Goal: Information Seeking & Learning: Find specific fact

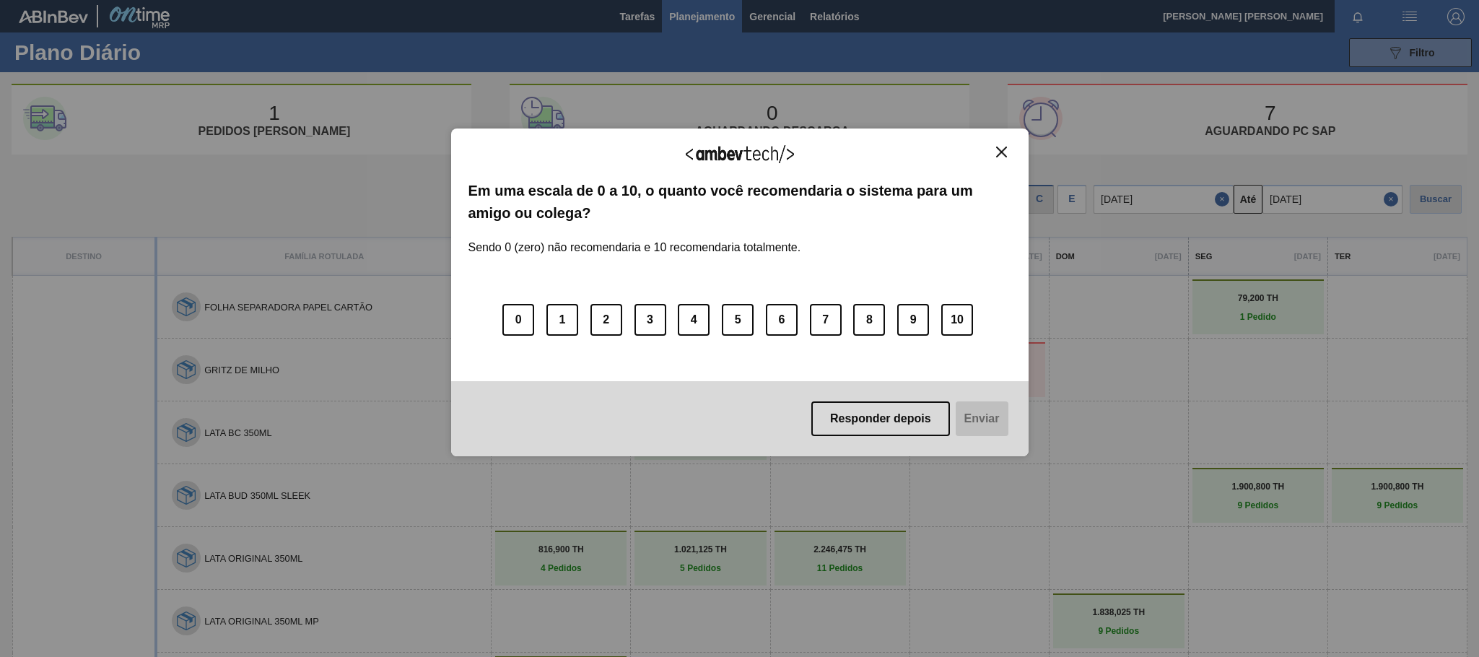
click at [1005, 152] on img "Close" at bounding box center [1001, 151] width 11 height 11
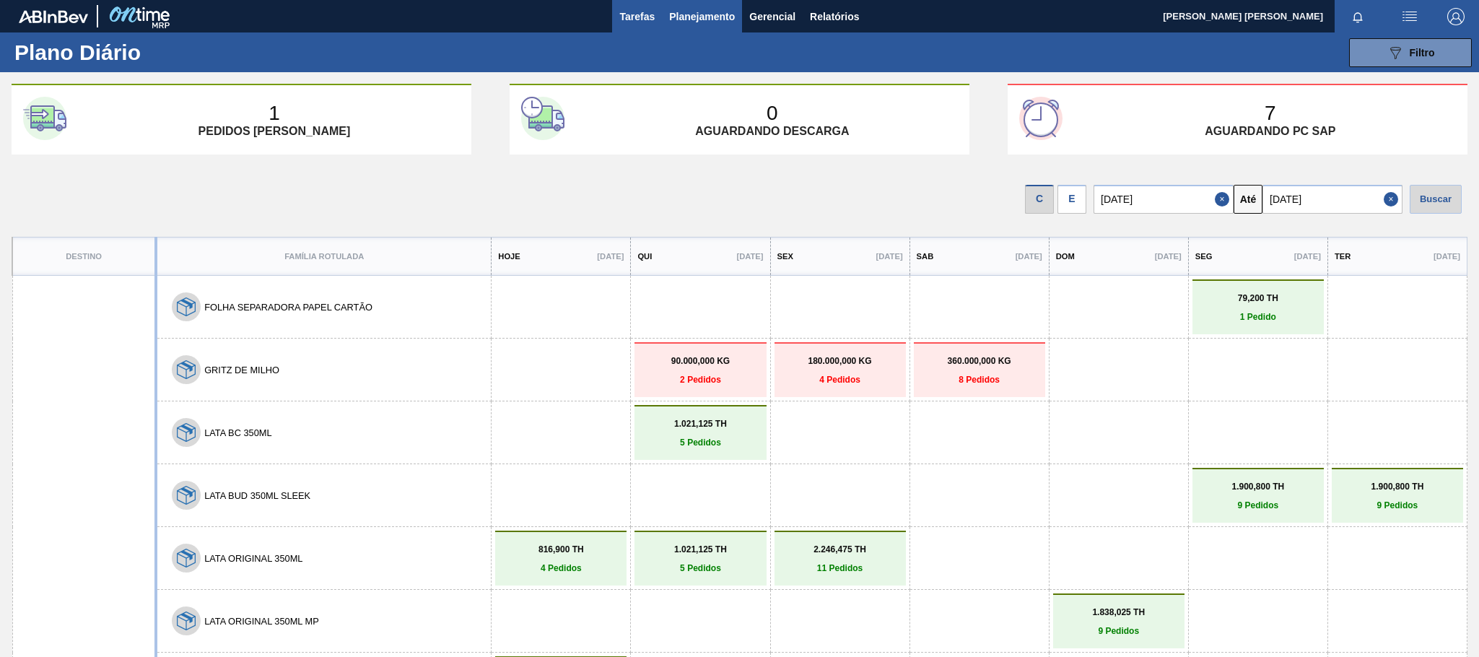
click at [644, 16] on span "Tarefas" at bounding box center [636, 16] width 35 height 17
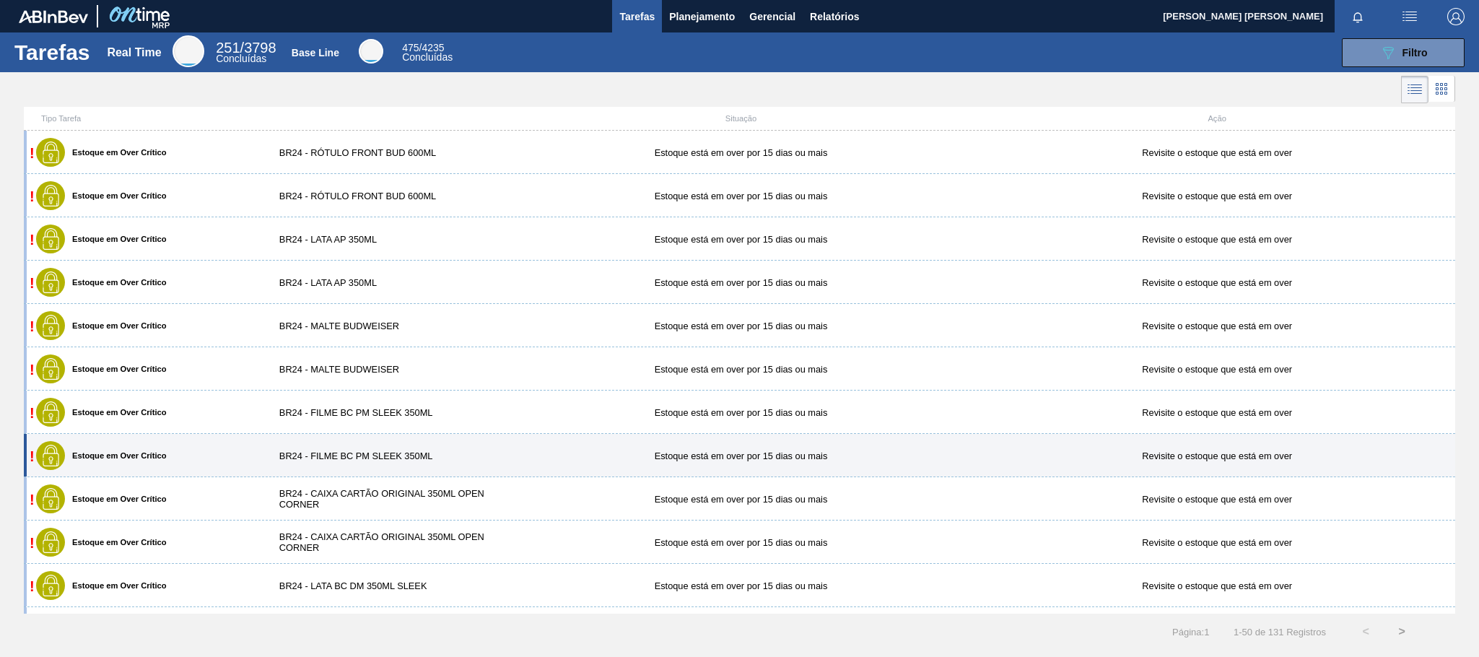
click at [466, 458] on div "BR24 - FILME BC PM SLEEK 350ML" at bounding box center [384, 455] width 238 height 11
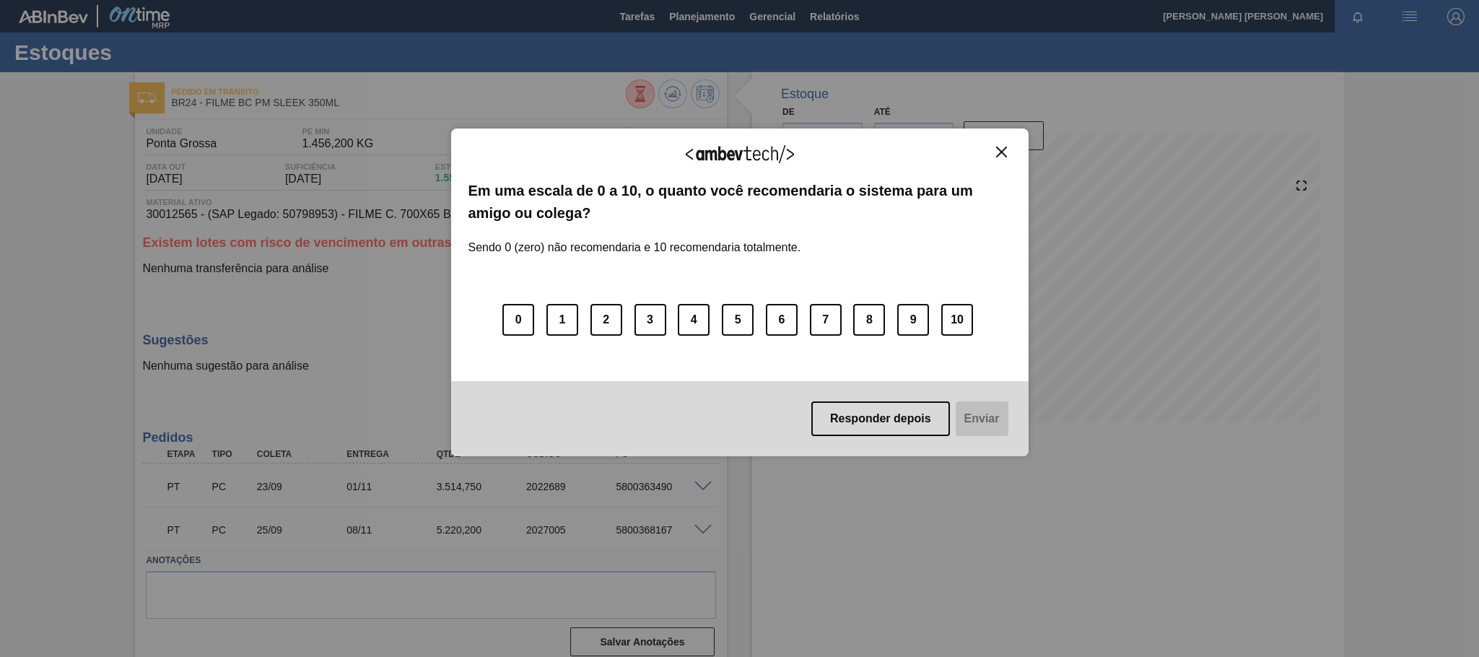
click at [1002, 156] on img "Close" at bounding box center [1001, 151] width 11 height 11
click at [1001, 152] on img "Close" at bounding box center [1001, 151] width 11 height 11
click at [1000, 154] on img "Close" at bounding box center [1001, 151] width 11 height 11
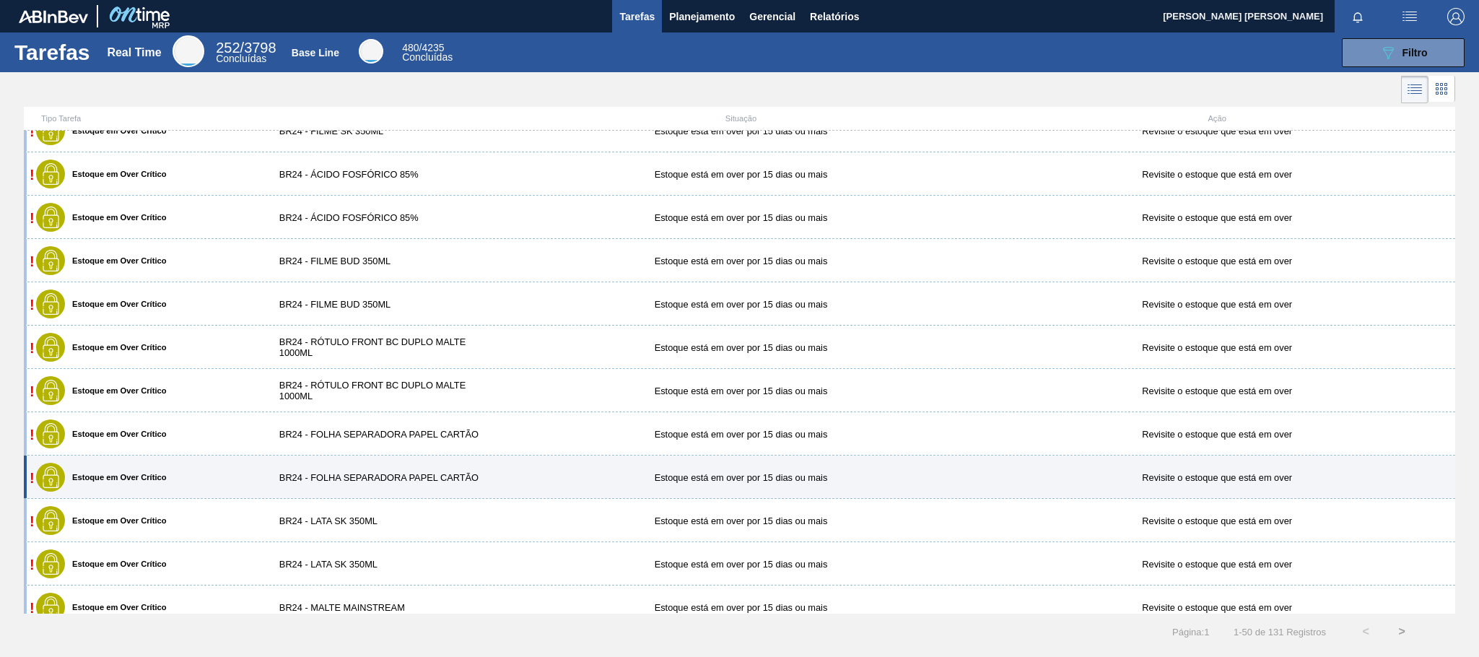
scroll to position [1299, 0]
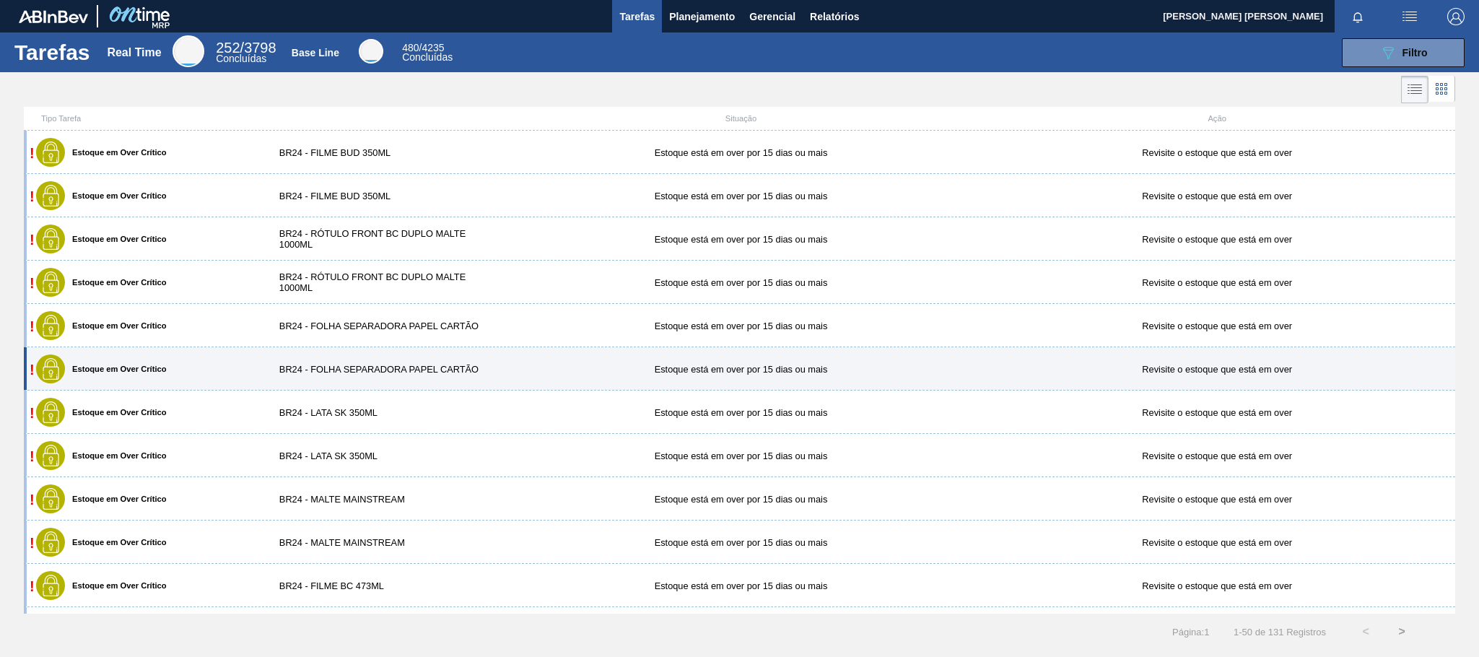
click at [412, 368] on div "BR24 - FOLHA SEPARADORA PAPEL CARTÃO" at bounding box center [384, 369] width 238 height 11
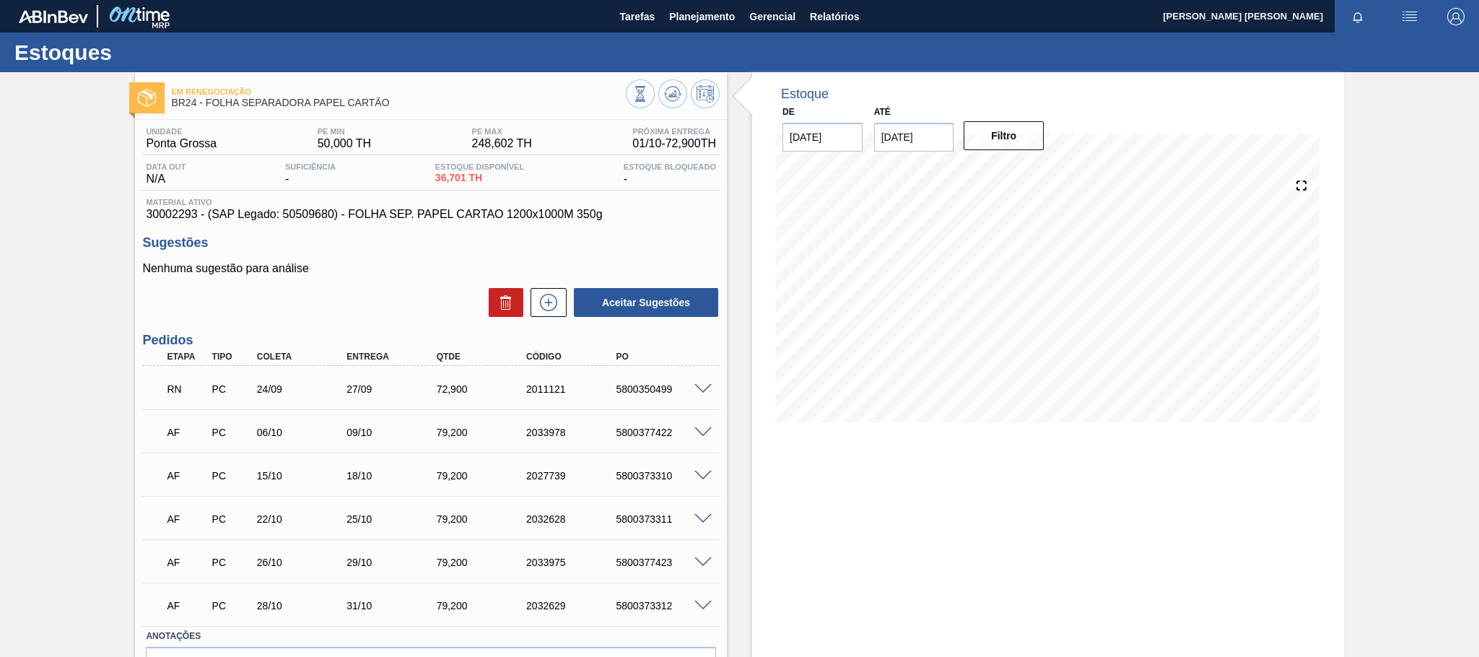
click at [698, 392] on span at bounding box center [702, 389] width 17 height 11
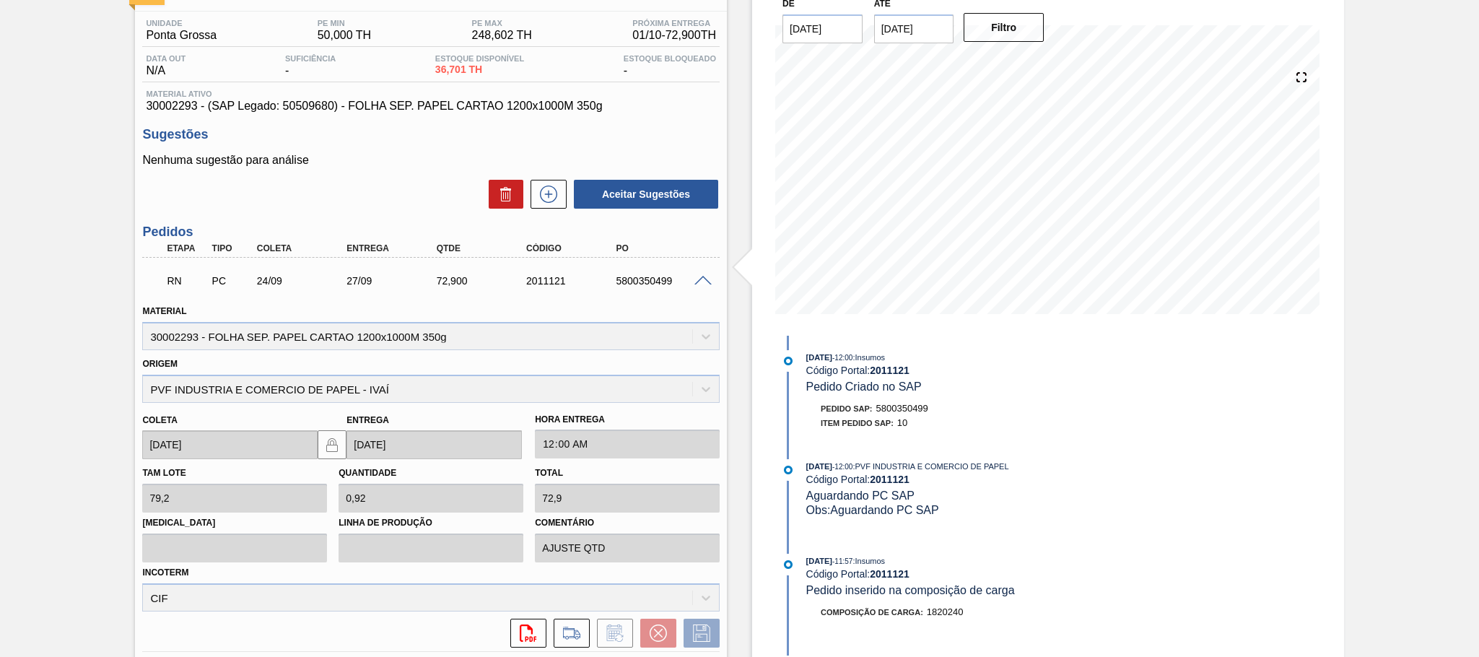
click at [697, 281] on span at bounding box center [702, 281] width 17 height 11
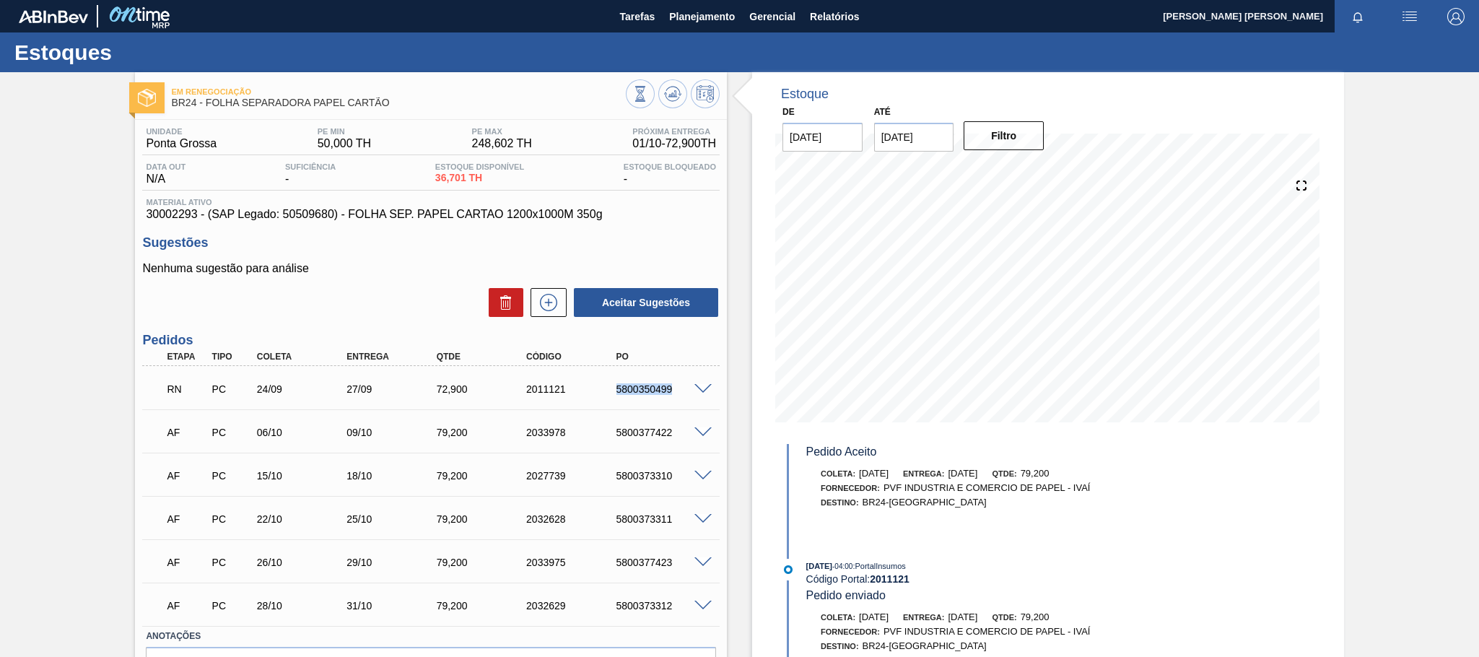
drag, startPoint x: 615, startPoint y: 394, endPoint x: 678, endPoint y: 398, distance: 62.9
click at [678, 395] on div "5800350499" at bounding box center [663, 389] width 101 height 12
copy div "5800350499"
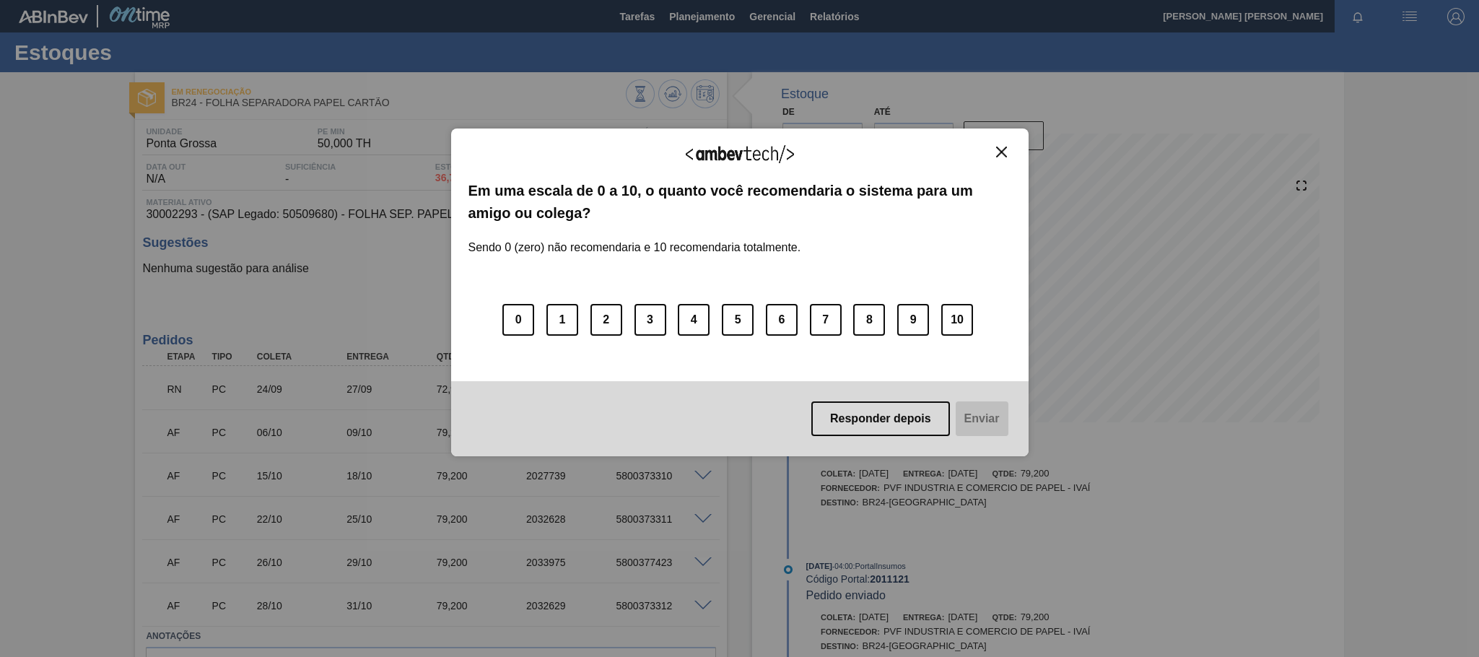
click at [1005, 150] on img "Close" at bounding box center [1001, 151] width 11 height 11
